Goal: Use online tool/utility: Utilize a website feature to perform a specific function

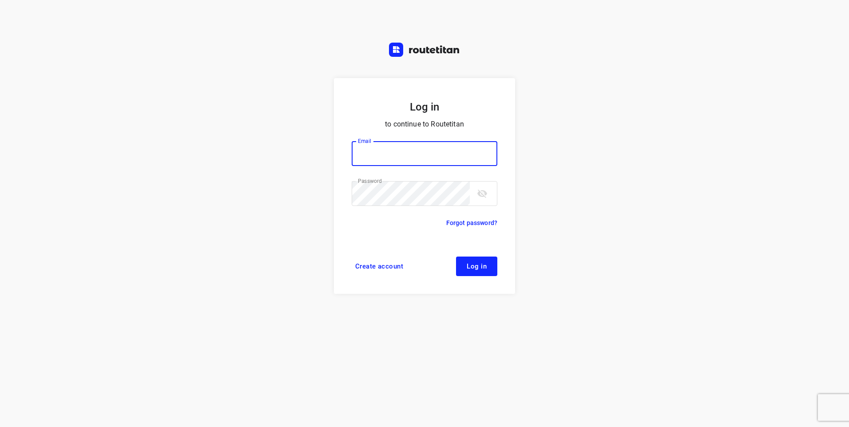
type input "klantenservice@l28.nl"
click at [471, 269] on span "Log in" at bounding box center [477, 266] width 20 height 7
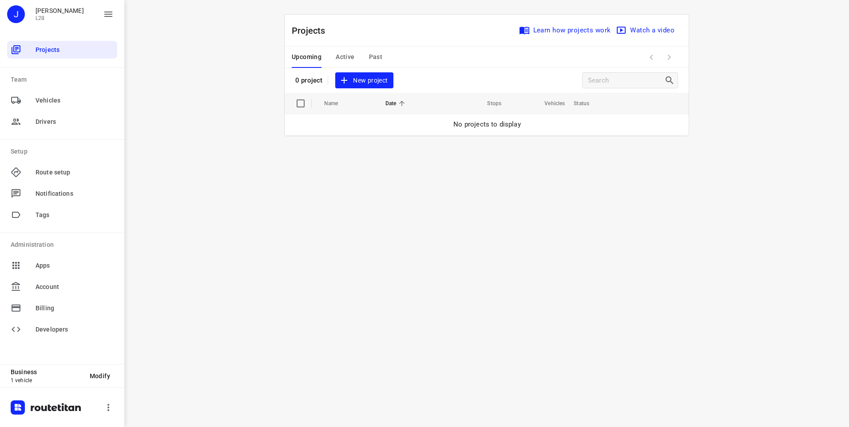
click at [373, 79] on span "New project" at bounding box center [363, 80] width 47 height 11
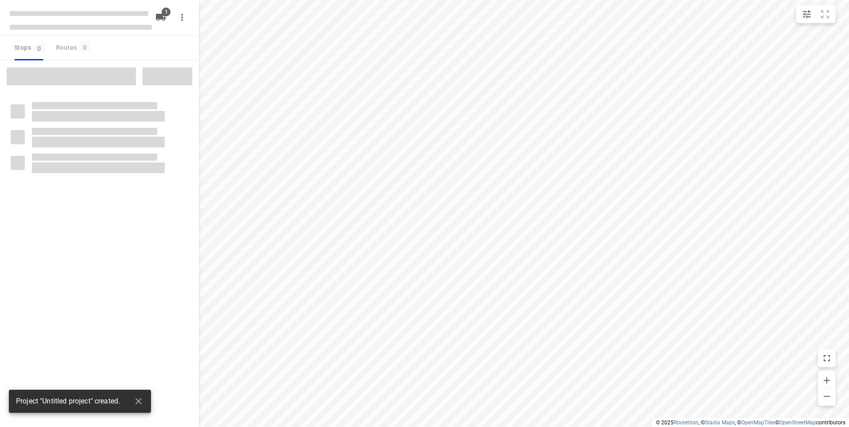
type input "distance"
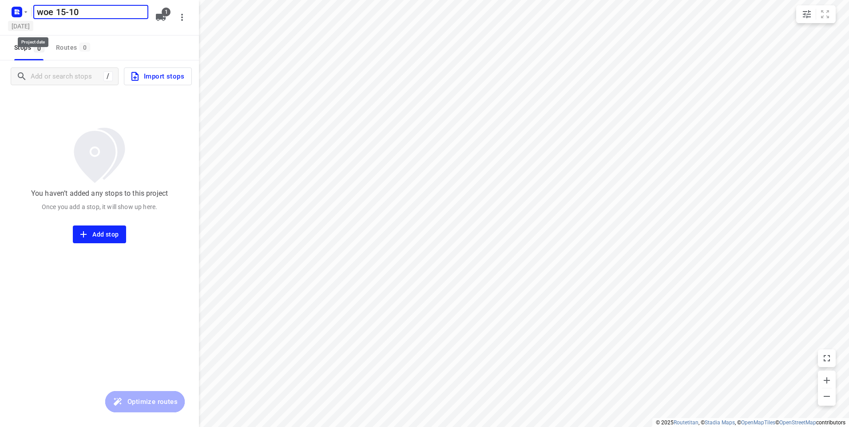
type input "woe 15-10"
click at [33, 24] on h5 "[DATE]" at bounding box center [20, 26] width 25 height 10
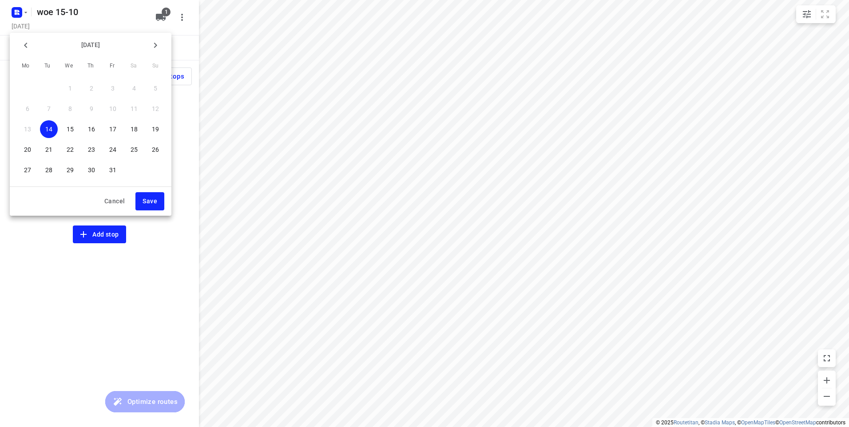
click at [71, 130] on p "15" at bounding box center [70, 129] width 7 height 9
click at [155, 201] on span "Save" at bounding box center [149, 201] width 15 height 11
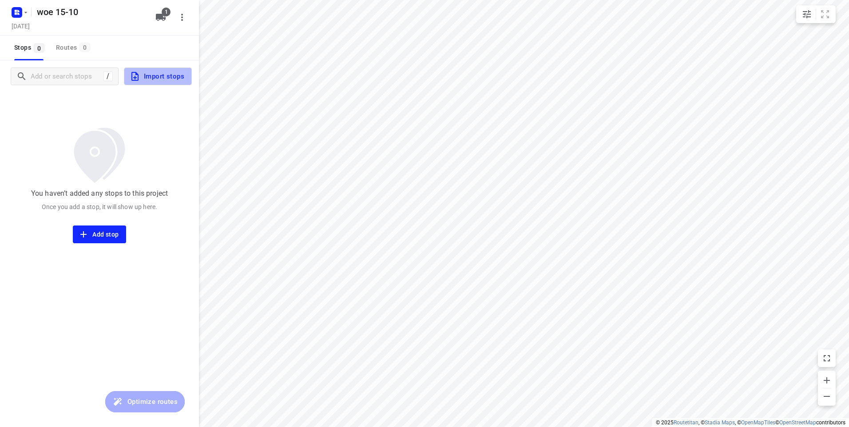
click at [153, 72] on span "Import stops" at bounding box center [157, 77] width 55 height 12
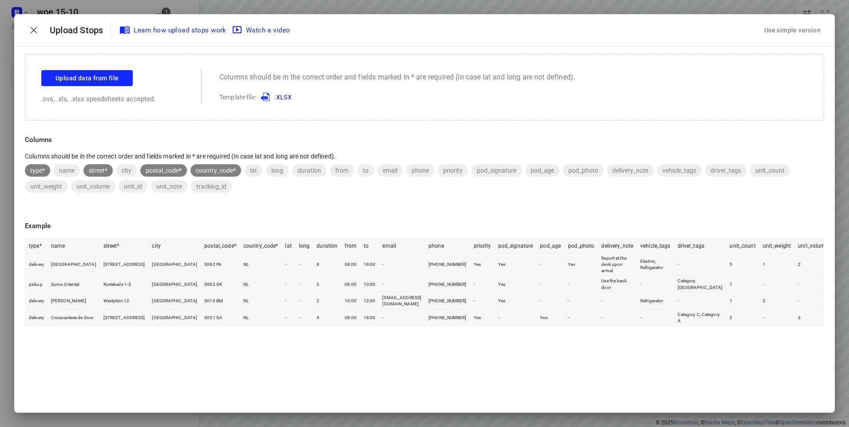
click at [772, 30] on div "Use simple version" at bounding box center [792, 30] width 60 height 15
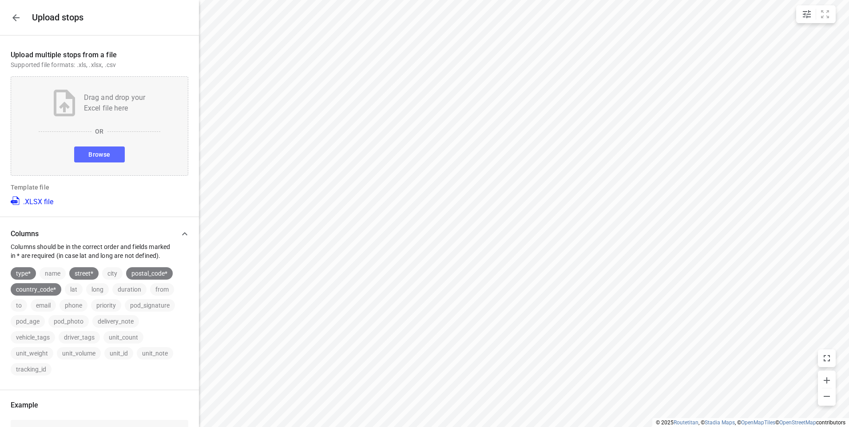
click at [88, 150] on span "Browse" at bounding box center [99, 154] width 22 height 11
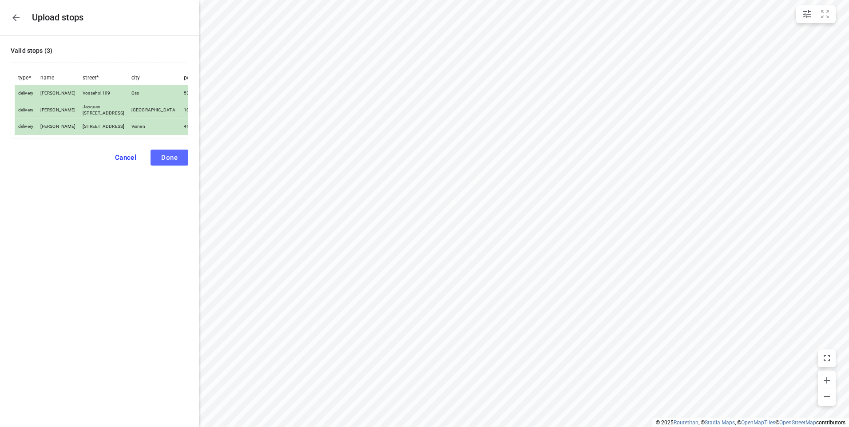
click at [166, 162] on span "Done" at bounding box center [169, 158] width 16 height 8
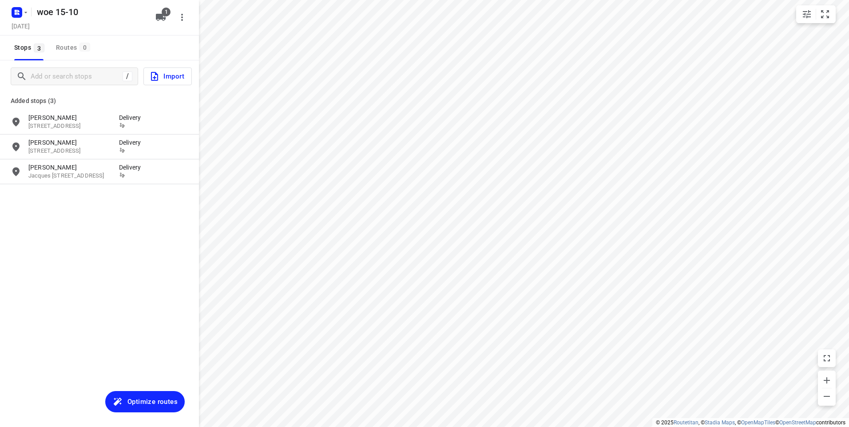
click at [134, 406] on span "Optimize routes" at bounding box center [152, 402] width 50 height 12
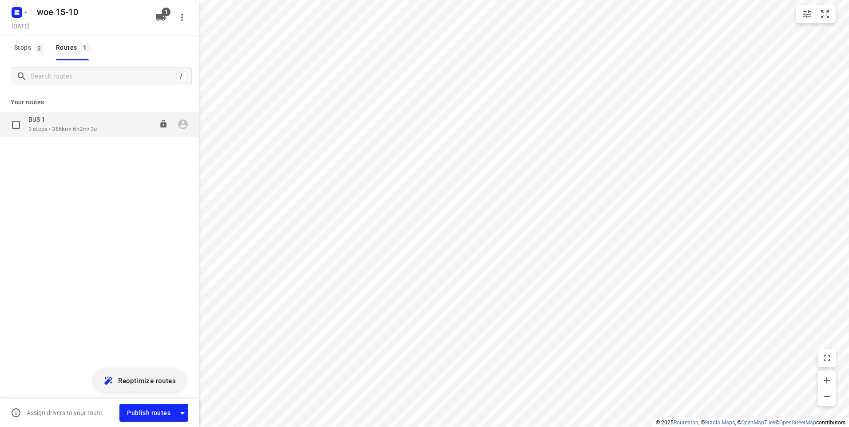
click at [97, 122] on div "BUS 1" at bounding box center [62, 120] width 69 height 10
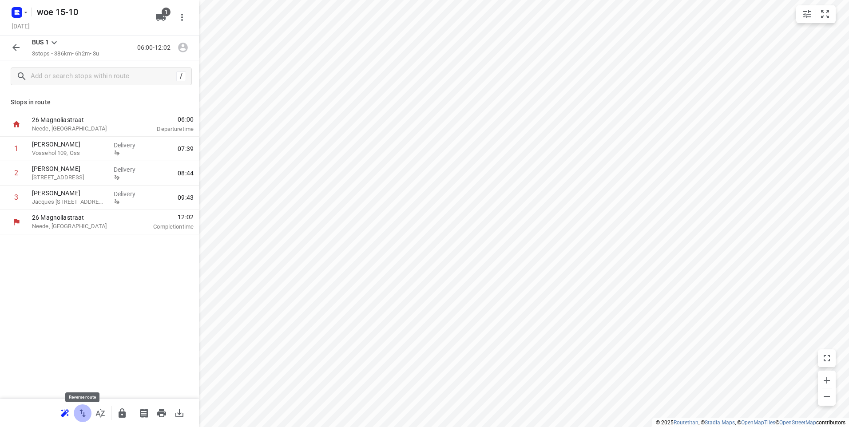
click at [85, 415] on icon "button" at bounding box center [82, 413] width 11 height 11
